Goal: Information Seeking & Learning: Check status

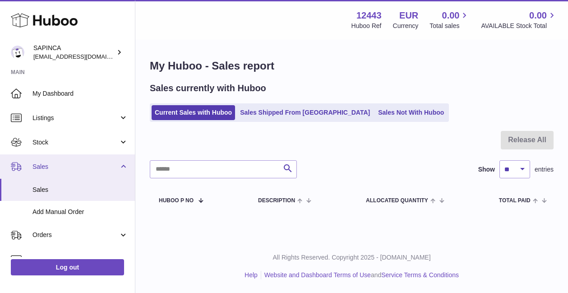
click at [47, 172] on link "Sales" at bounding box center [67, 166] width 135 height 24
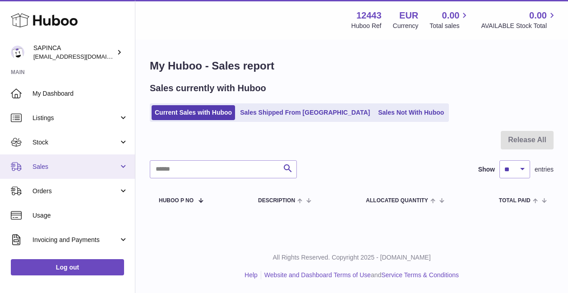
click at [47, 172] on link "Sales" at bounding box center [67, 166] width 135 height 24
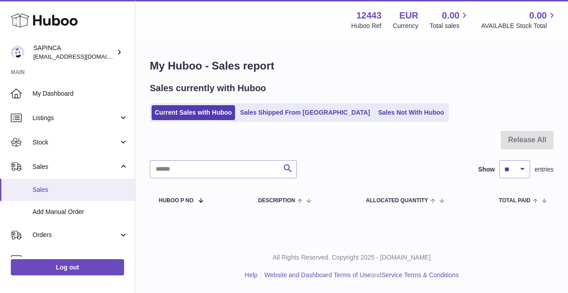
click at [42, 194] on link "Sales" at bounding box center [67, 190] width 135 height 22
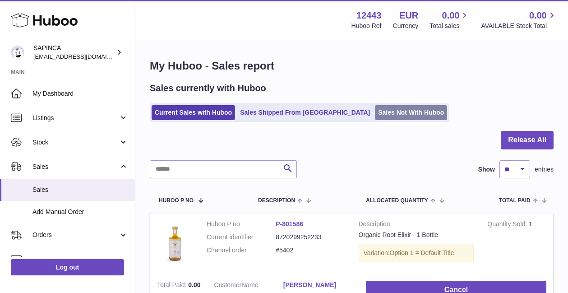
click at [375, 115] on link "Sales Not With Huboo" at bounding box center [411, 112] width 72 height 15
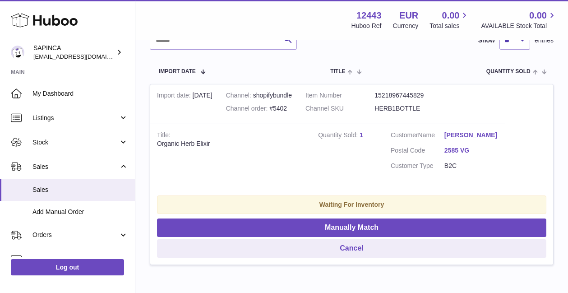
scroll to position [165, 0]
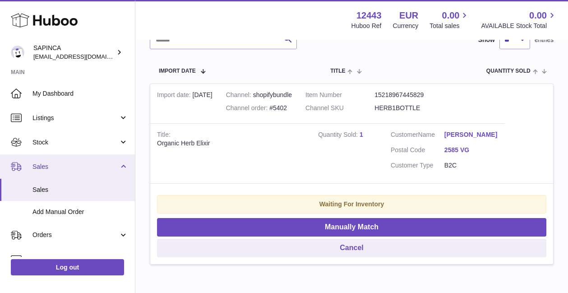
click at [46, 163] on span "Sales" at bounding box center [76, 167] width 86 height 9
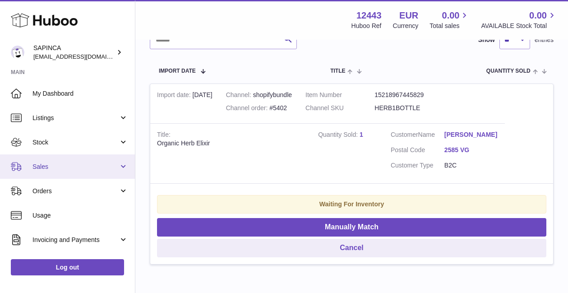
click at [46, 163] on span "Sales" at bounding box center [76, 167] width 86 height 9
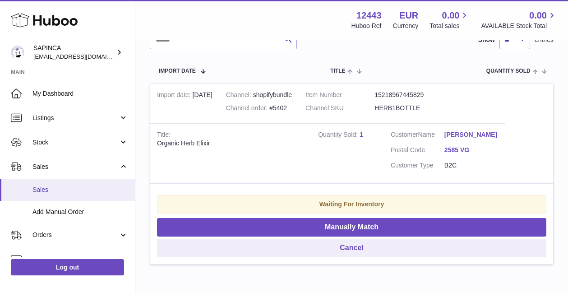
click at [42, 189] on span "Sales" at bounding box center [81, 190] width 96 height 9
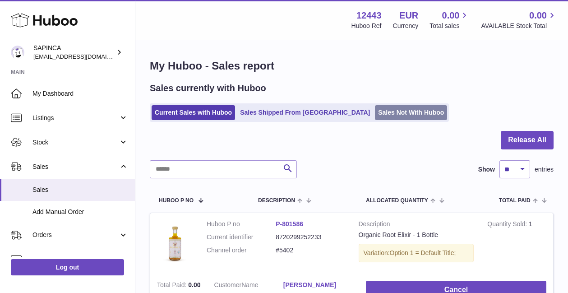
click at [375, 111] on link "Sales Not With Huboo" at bounding box center [411, 112] width 72 height 15
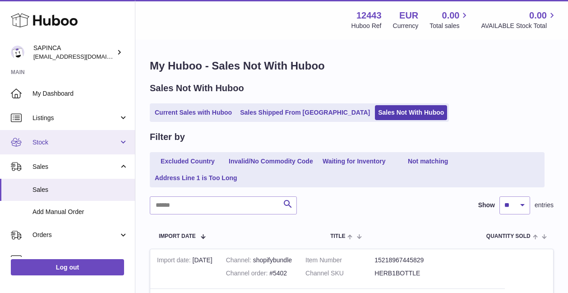
click at [45, 143] on span "Stock" at bounding box center [76, 142] width 86 height 9
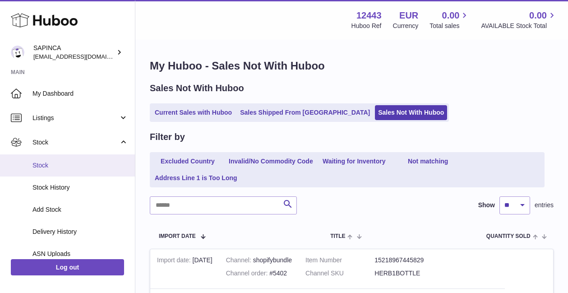
click at [45, 164] on span "Stock" at bounding box center [81, 165] width 96 height 9
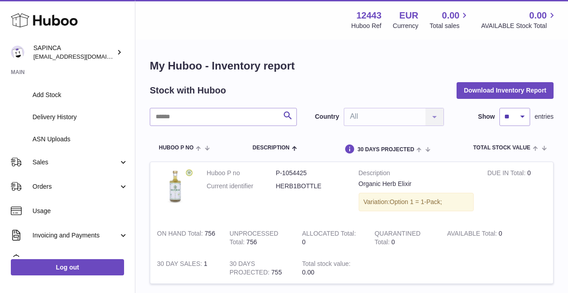
scroll to position [128, 0]
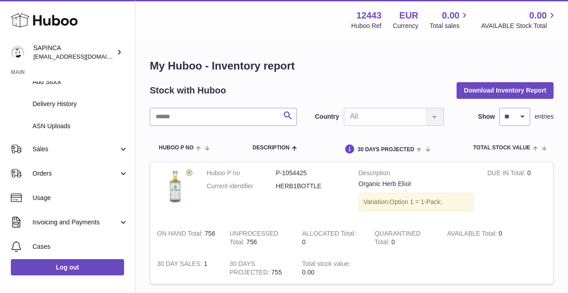
click at [49, 149] on span "Sales" at bounding box center [76, 149] width 86 height 9
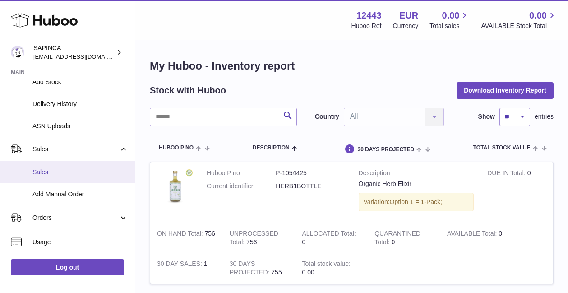
click at [43, 171] on span "Sales" at bounding box center [81, 172] width 96 height 9
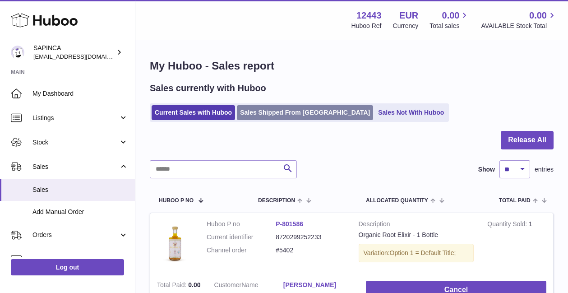
click at [269, 112] on link "Sales Shipped From [GEOGRAPHIC_DATA]" at bounding box center [305, 112] width 136 height 15
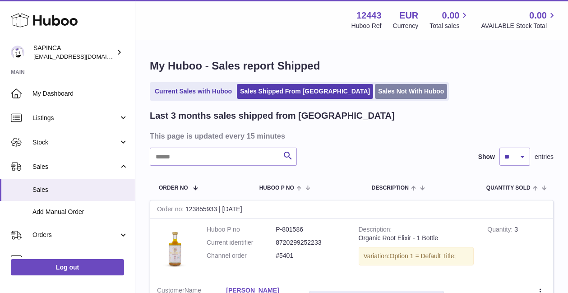
click at [375, 92] on link "Sales Not With Huboo" at bounding box center [411, 91] width 72 height 15
